Goal: Navigation & Orientation: Find specific page/section

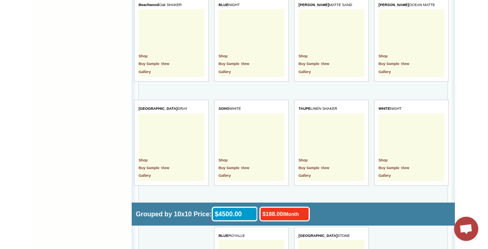
scroll to position [2423, 0]
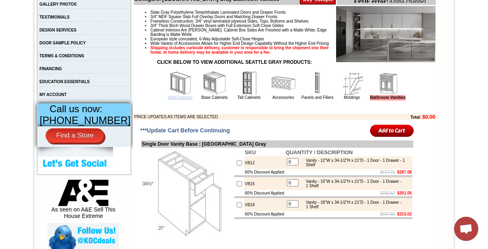
click at [178, 100] on link "Wall Cabinets" at bounding box center [180, 97] width 25 height 4
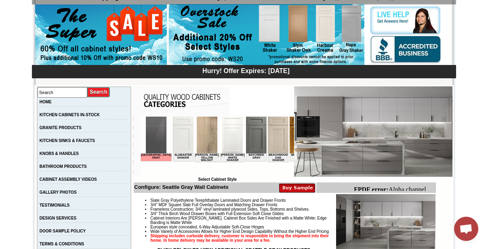
scroll to position [142, 0]
